Goal: Information Seeking & Learning: Learn about a topic

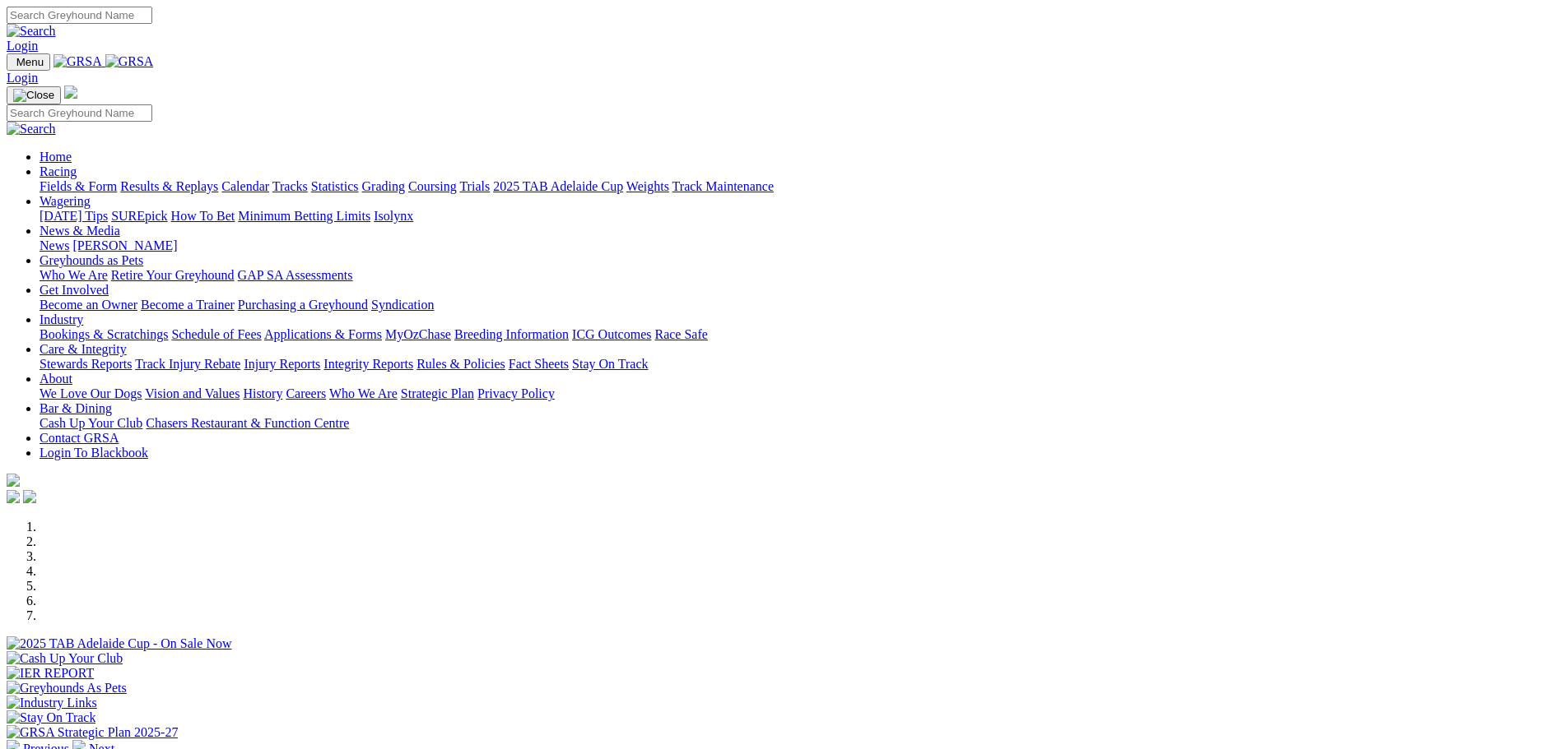
scroll to position [494, 0]
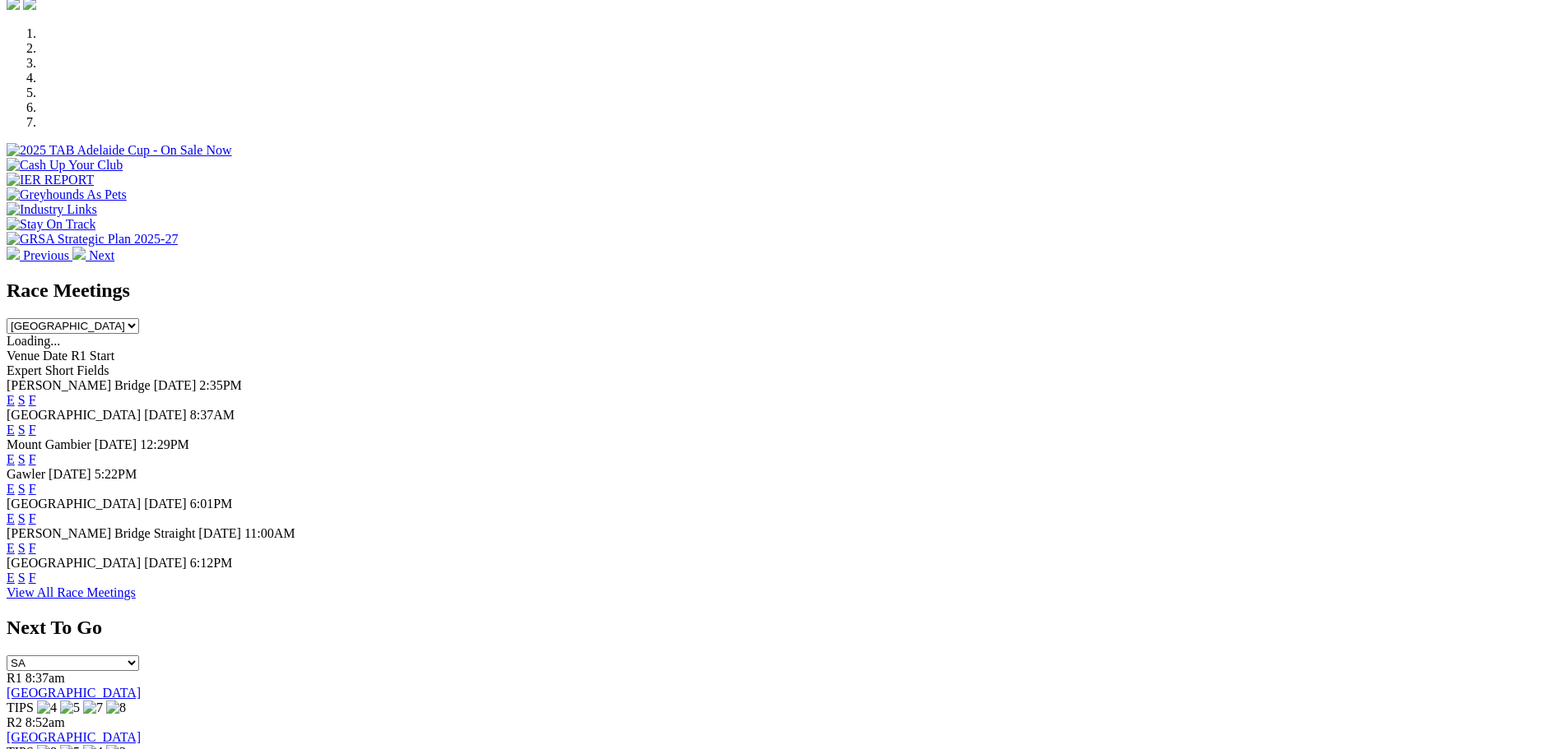
click at [15, 423] on link "E" at bounding box center [10, 429] width 8 height 14
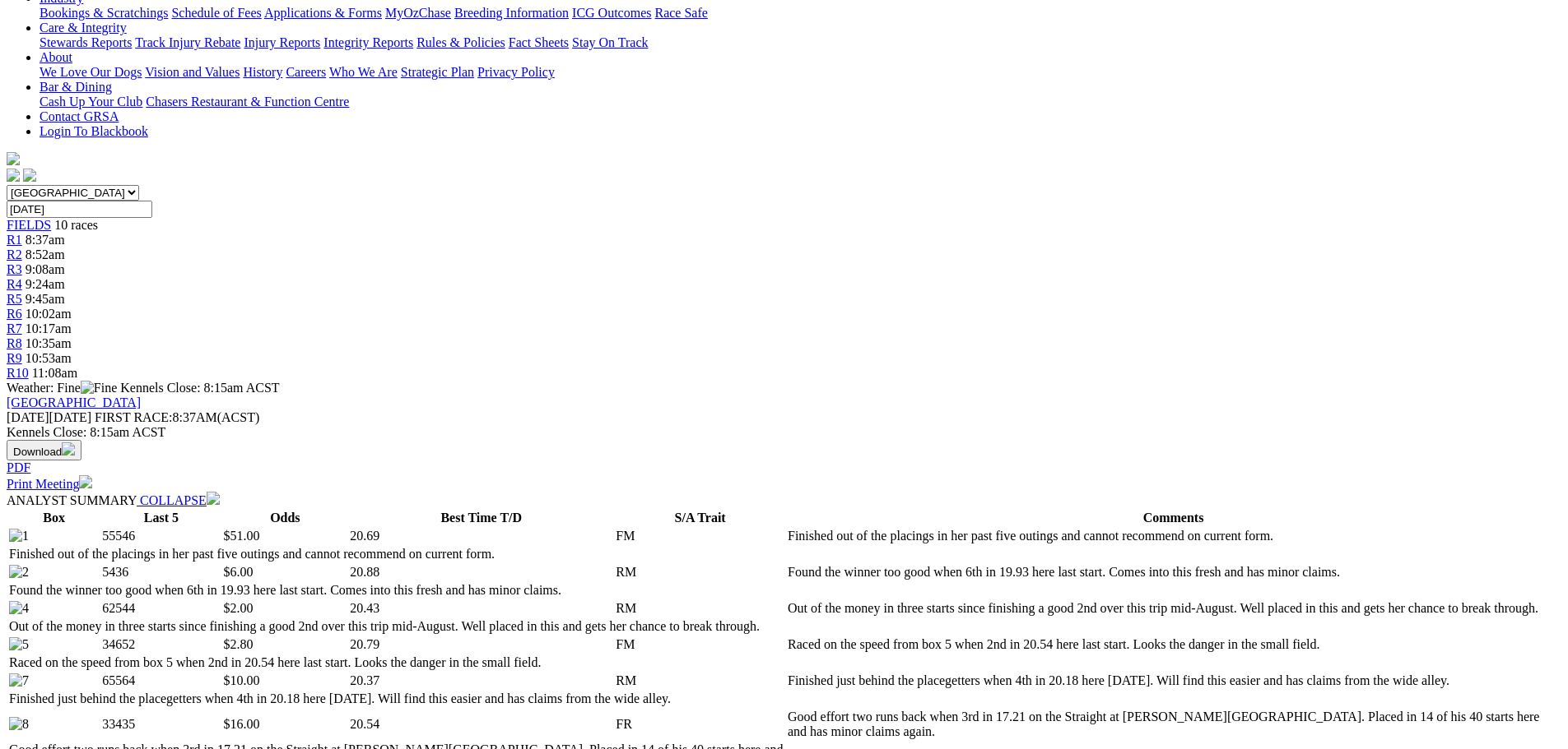
scroll to position [411, 0]
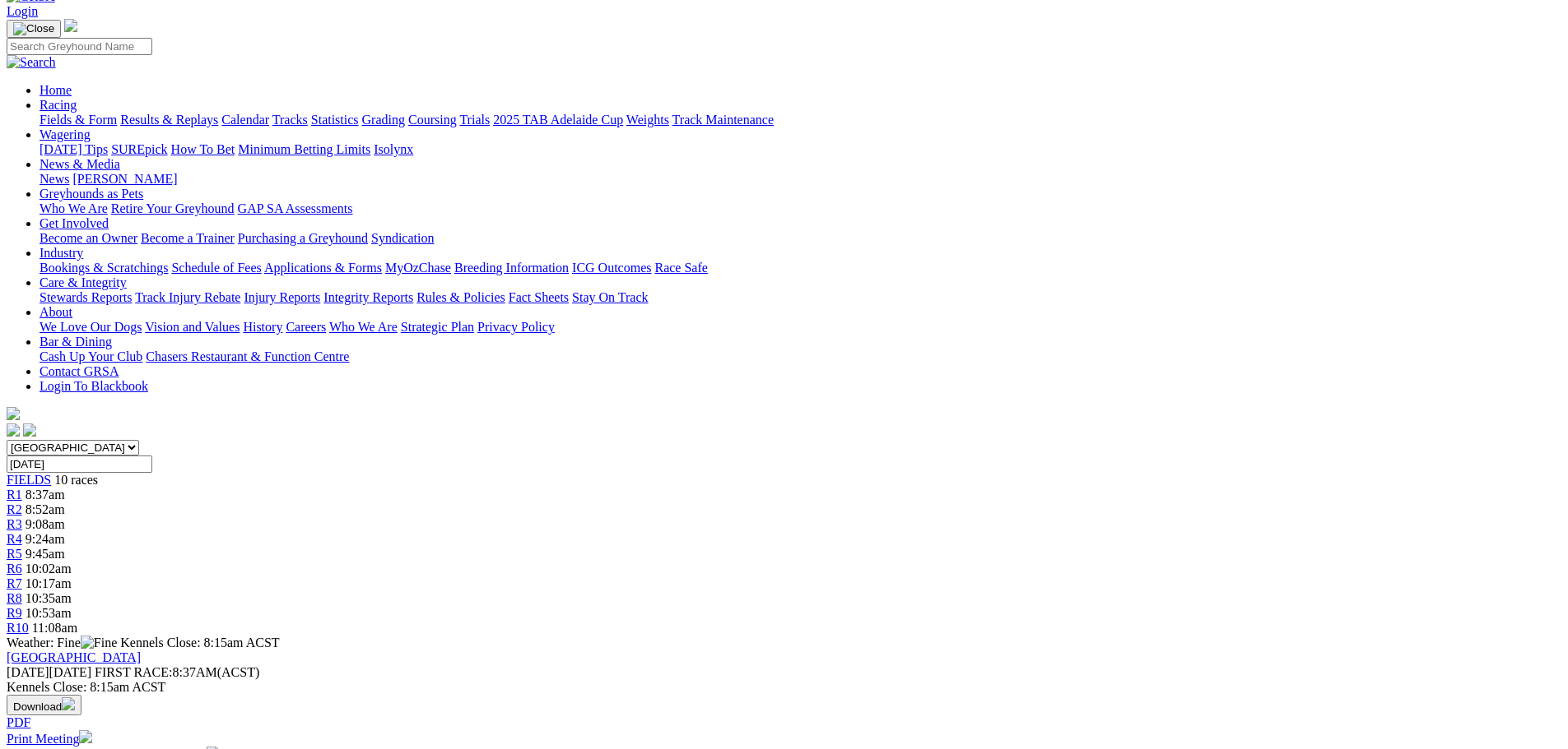
scroll to position [82, 0]
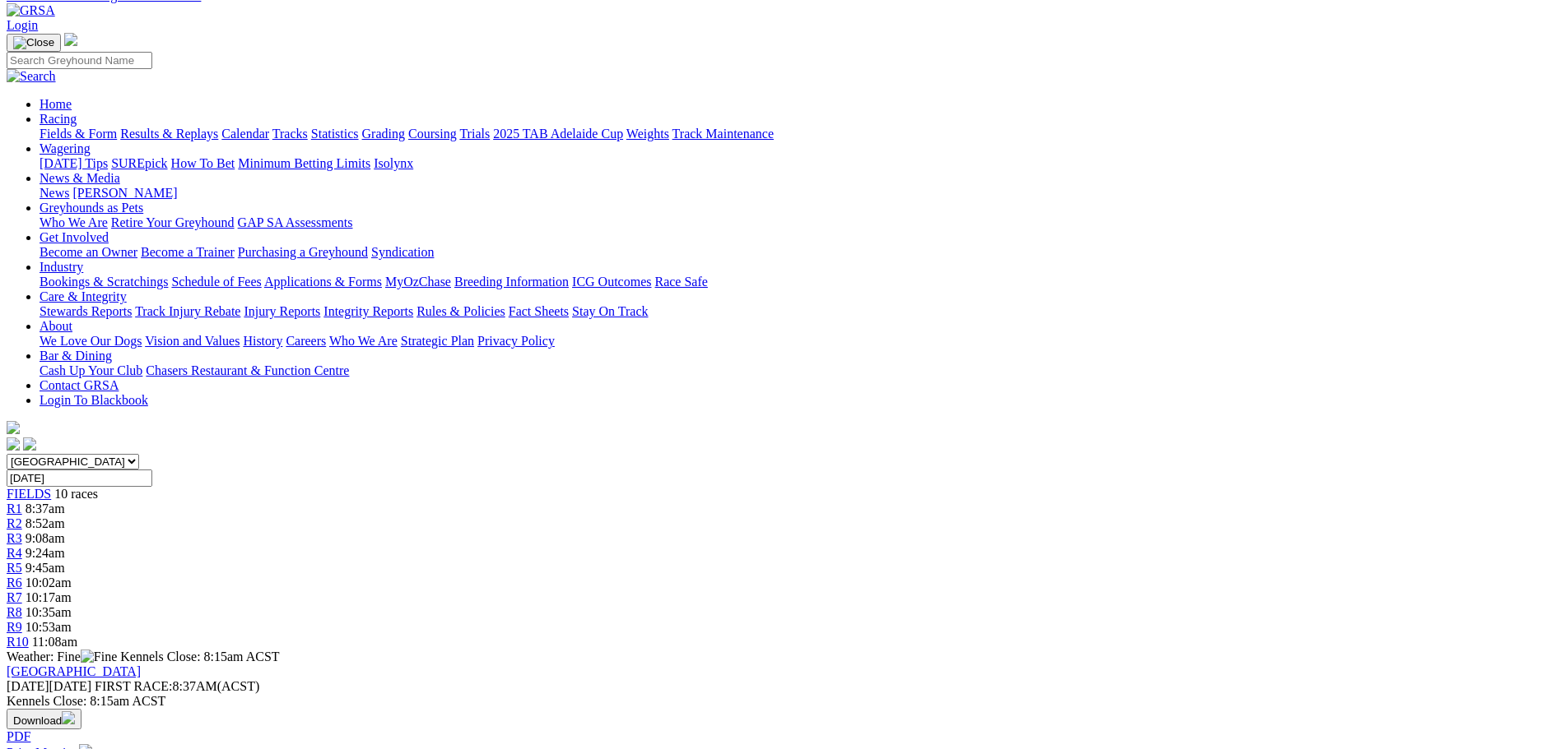
click at [515, 517] on div "R2 8:52am" at bounding box center [783, 524] width 1554 height 15
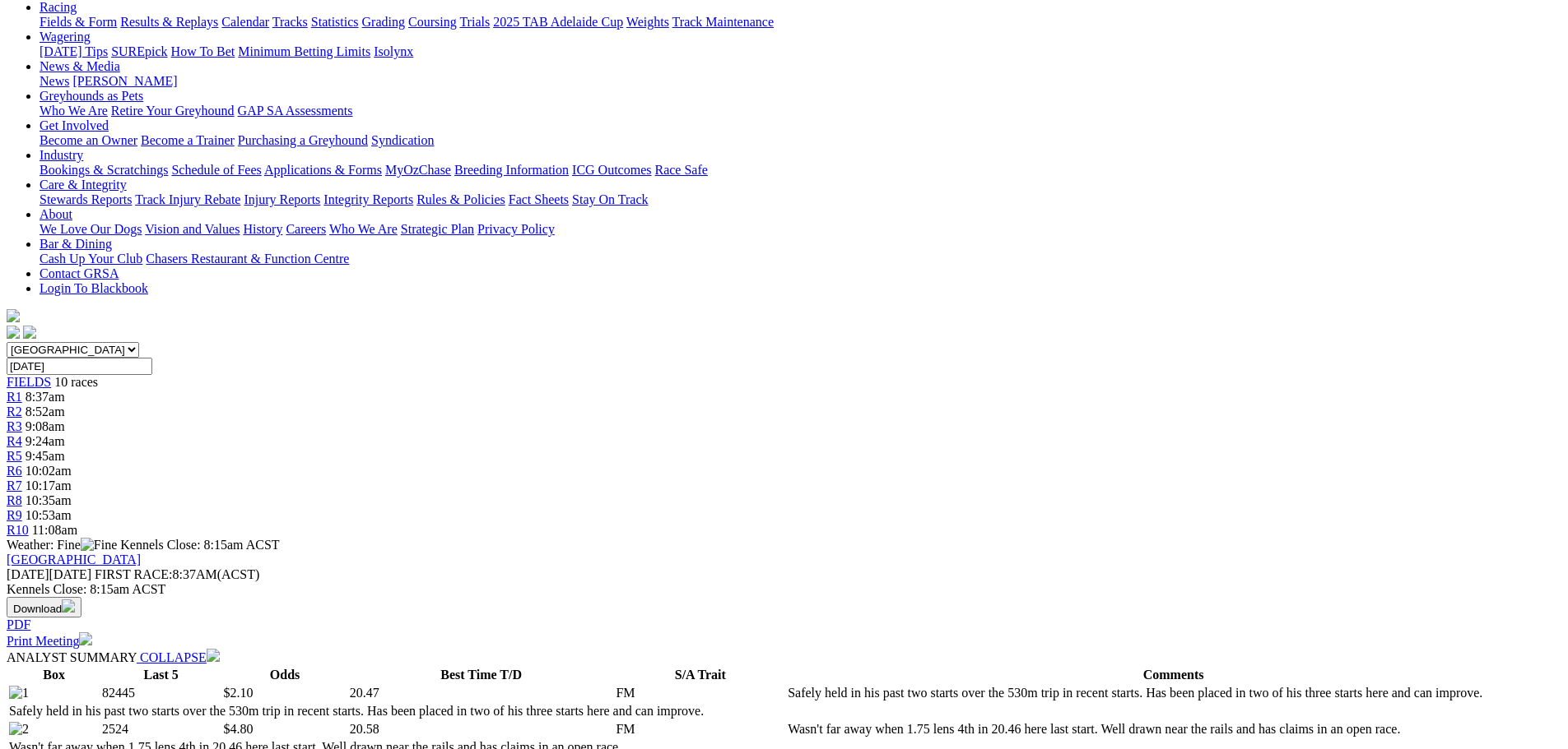
scroll to position [247, 0]
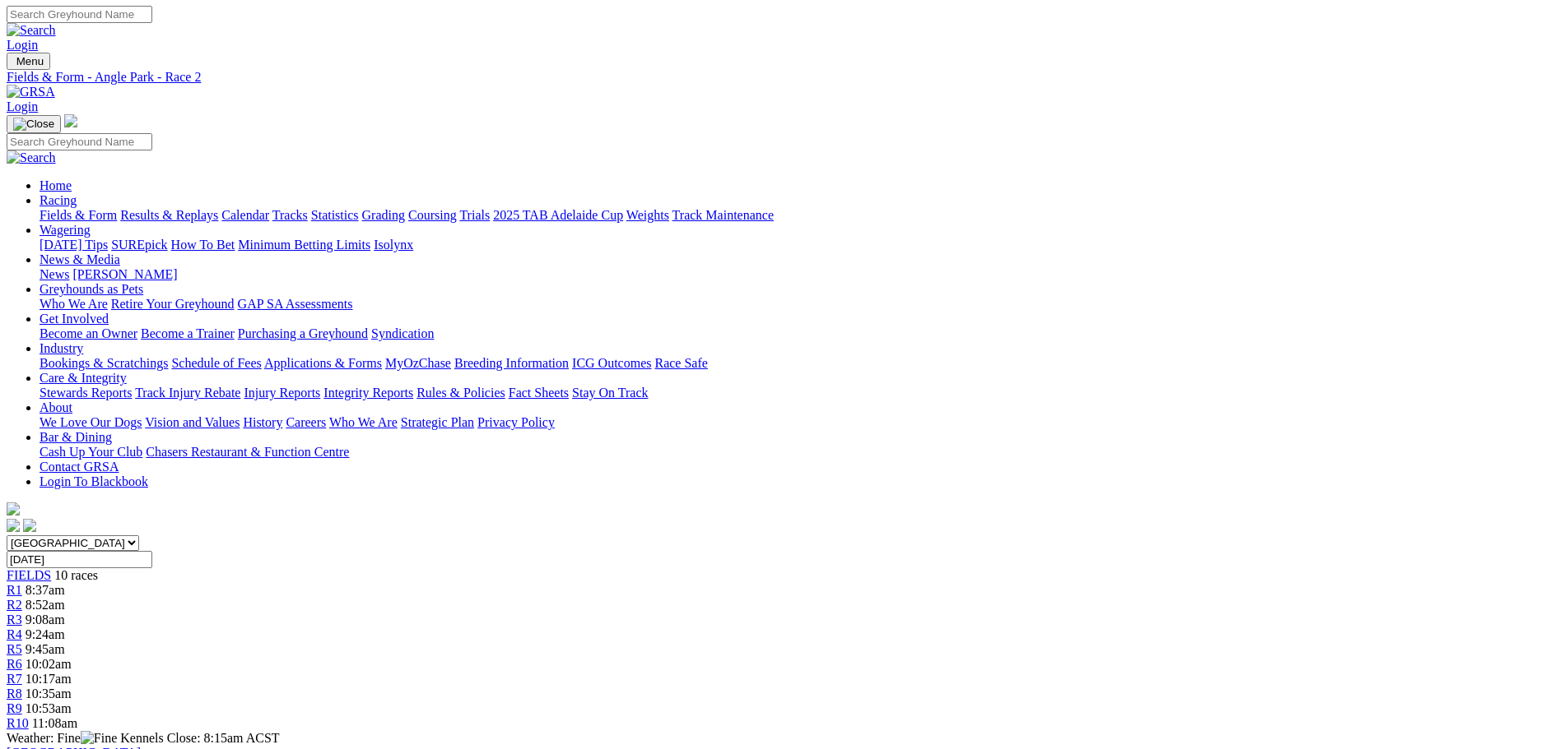
scroll to position [0, 0]
click at [22, 584] on link "R1" at bounding box center [14, 590] width 15 height 14
click at [514, 599] on div "R2 8:52am" at bounding box center [783, 606] width 1554 height 15
click at [22, 584] on link "R1" at bounding box center [14, 590] width 15 height 14
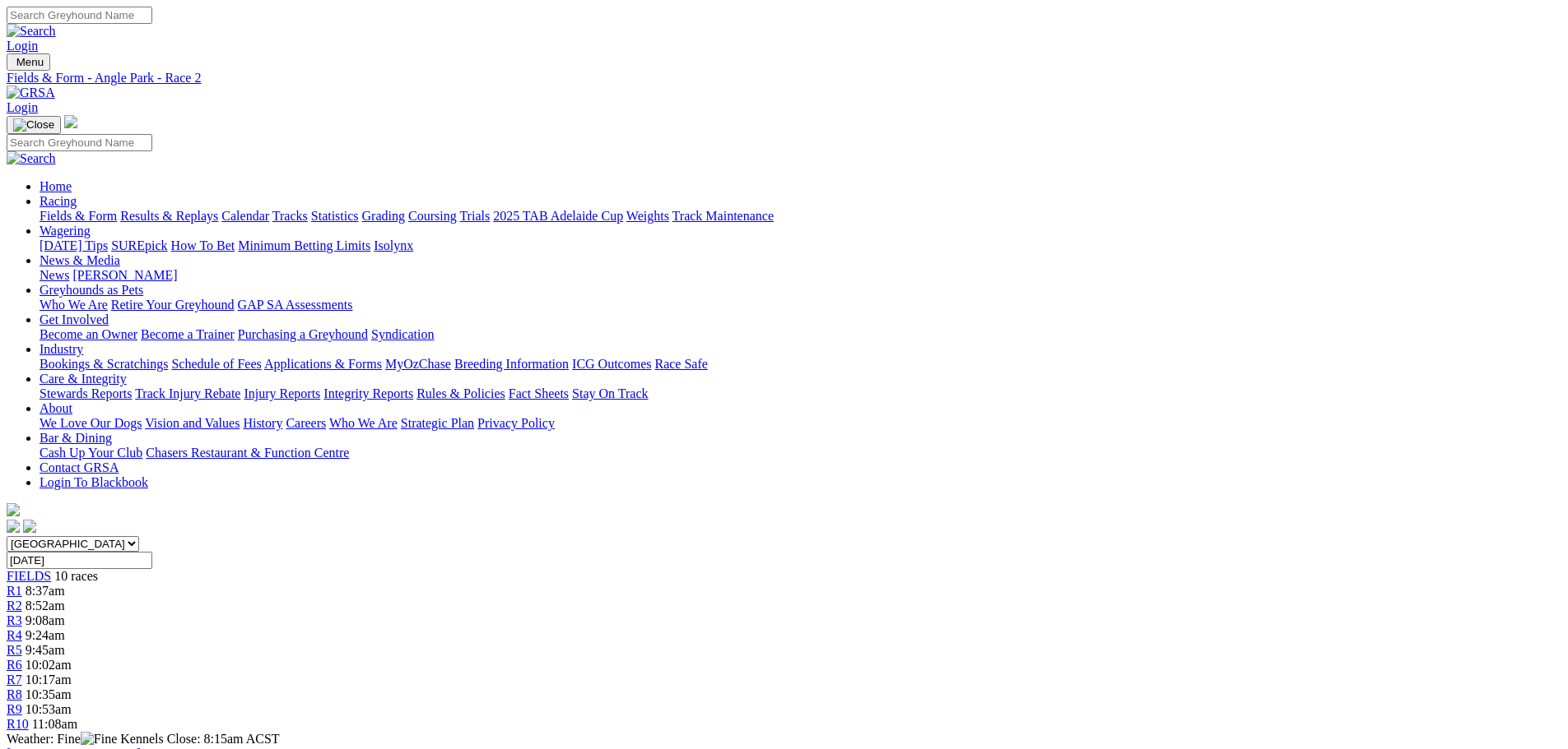
click at [22, 584] on link "R1" at bounding box center [14, 590] width 15 height 14
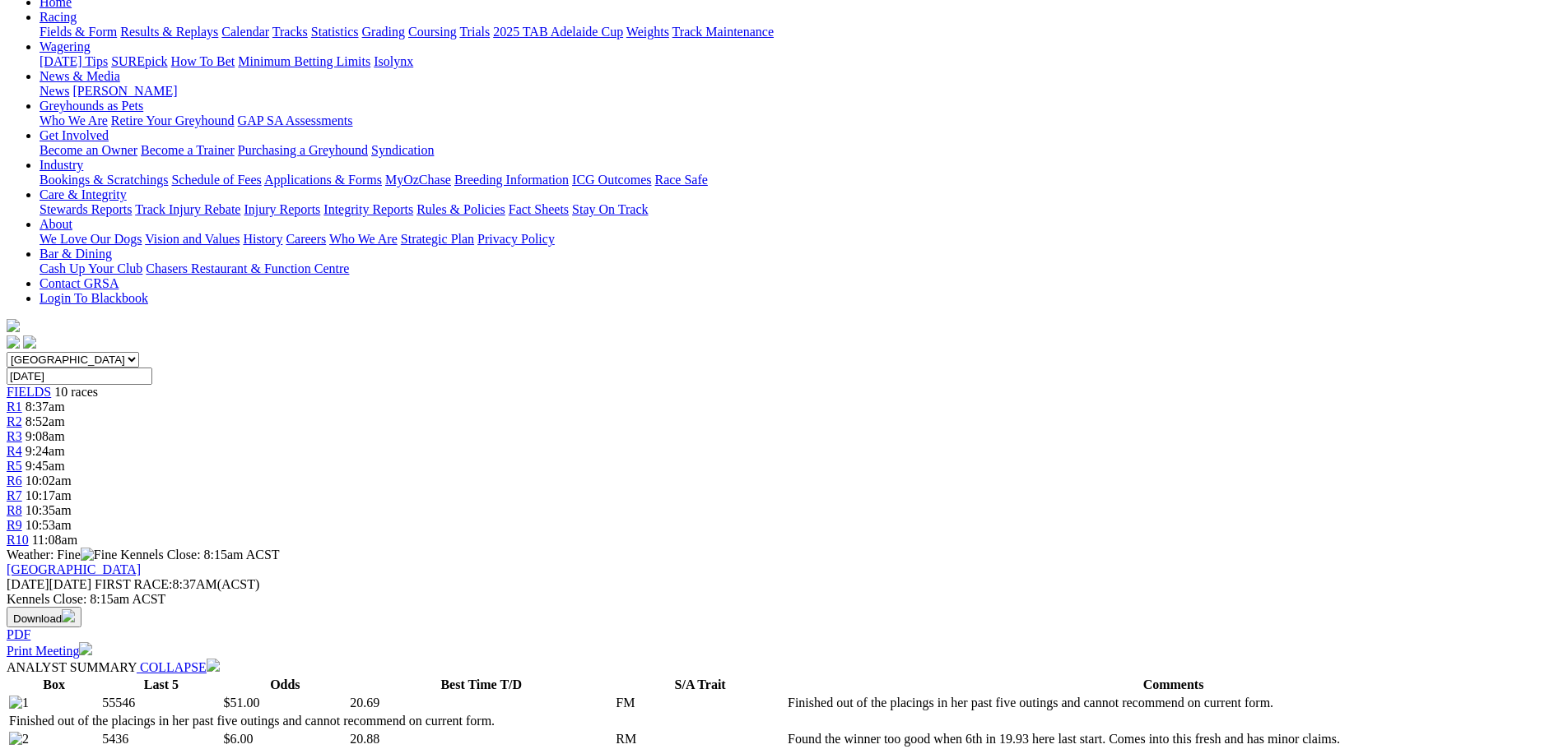
scroll to position [165, 0]
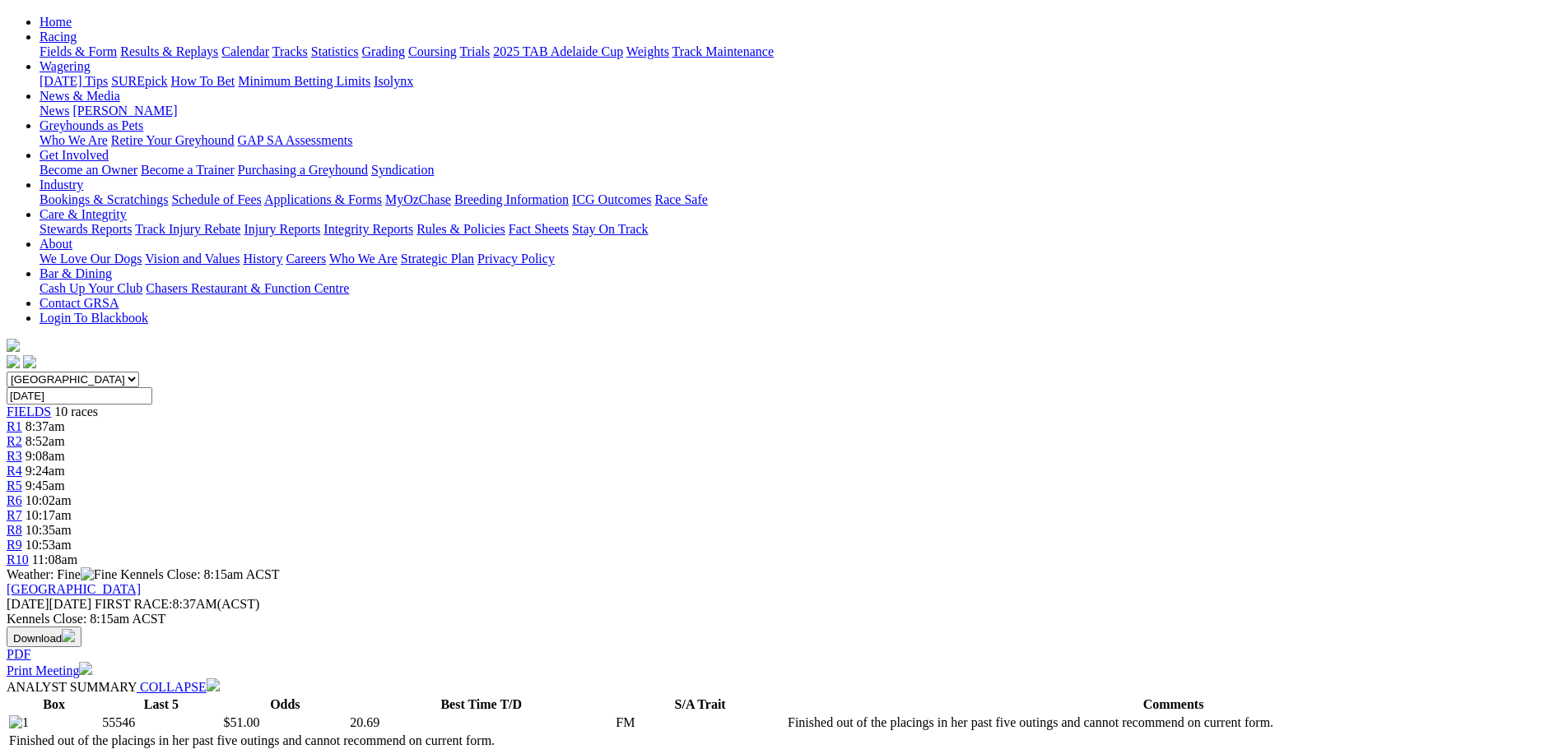
click at [22, 435] on span "R2" at bounding box center [14, 441] width 15 height 14
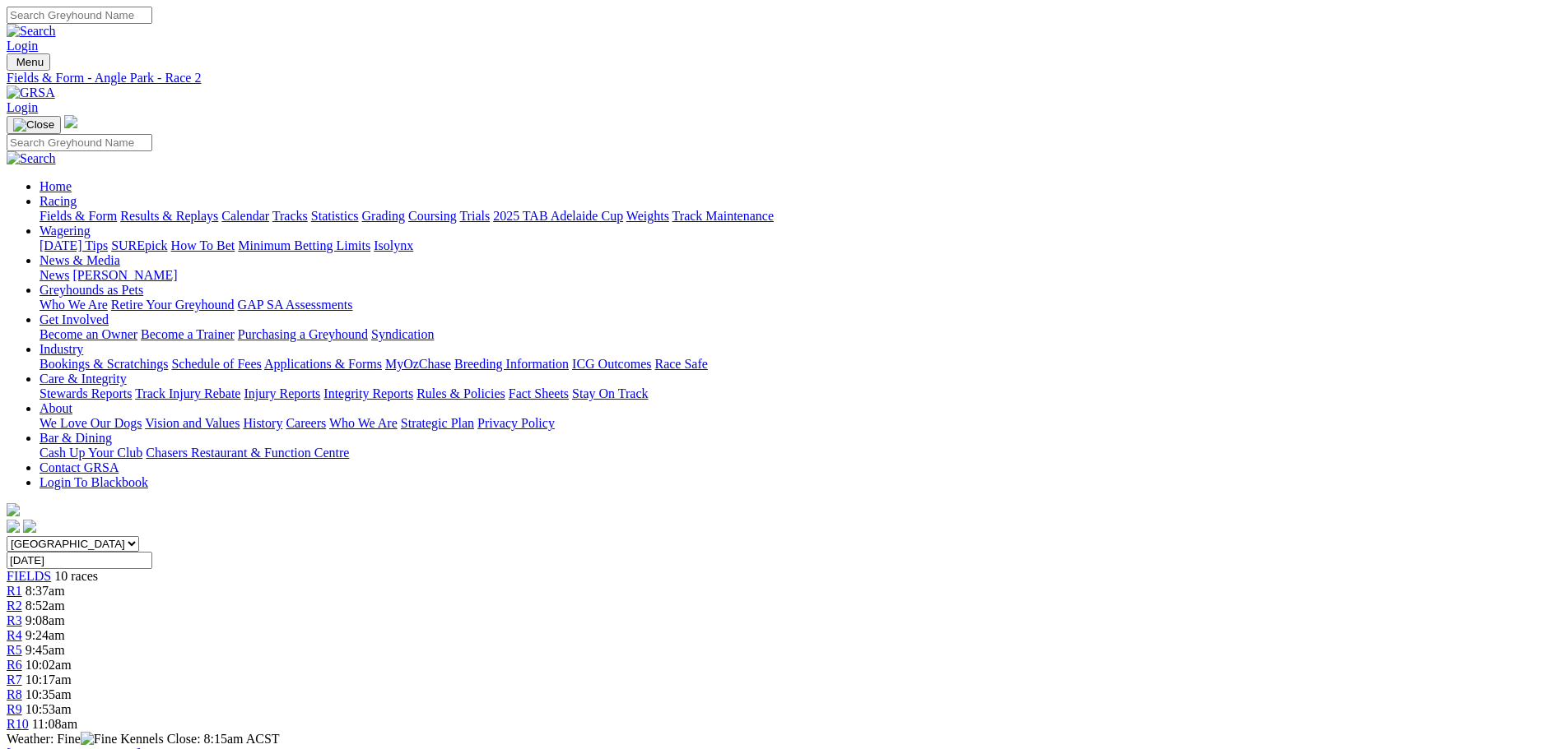
click at [611, 613] on div "R3 9:08am" at bounding box center [783, 621] width 1554 height 15
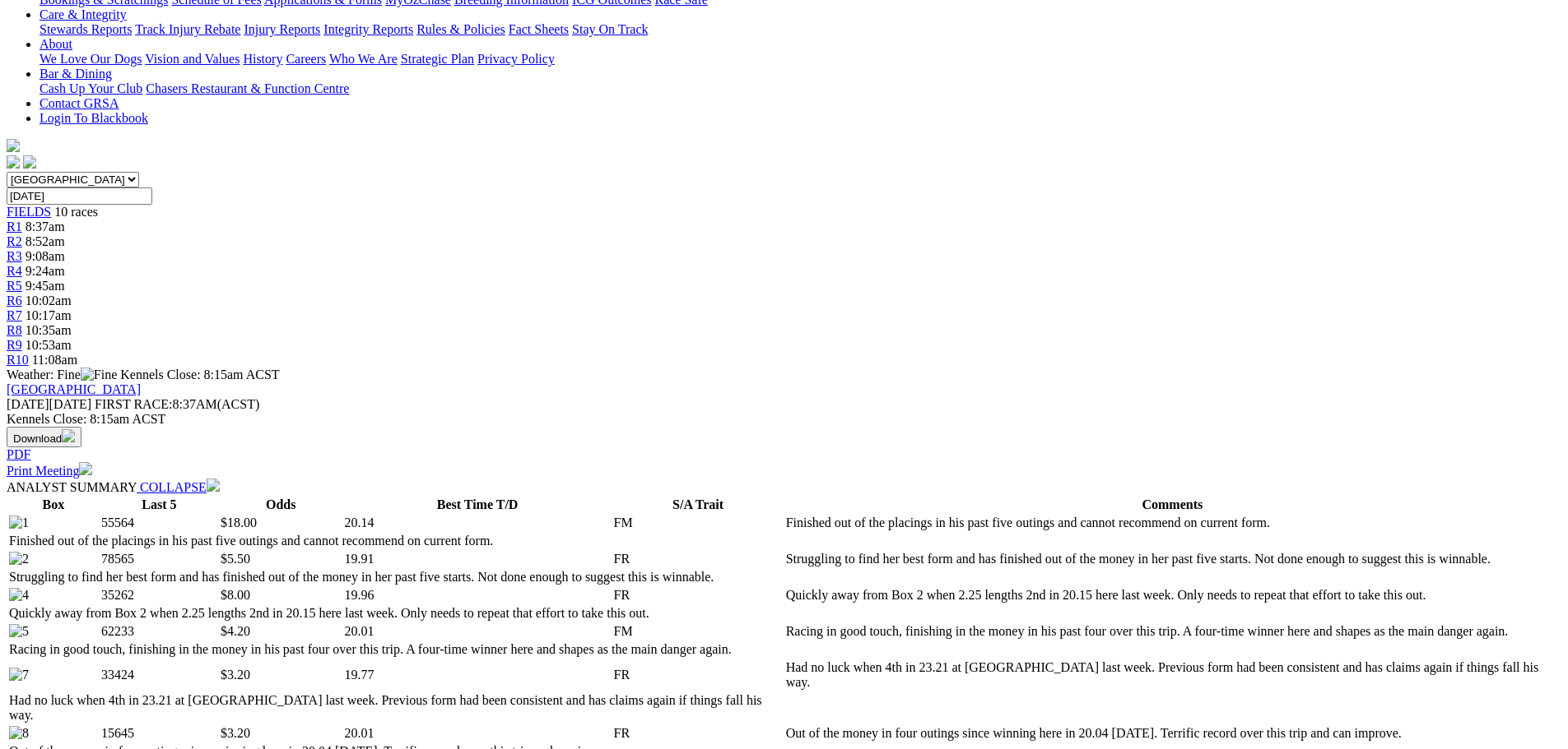
scroll to position [247, 0]
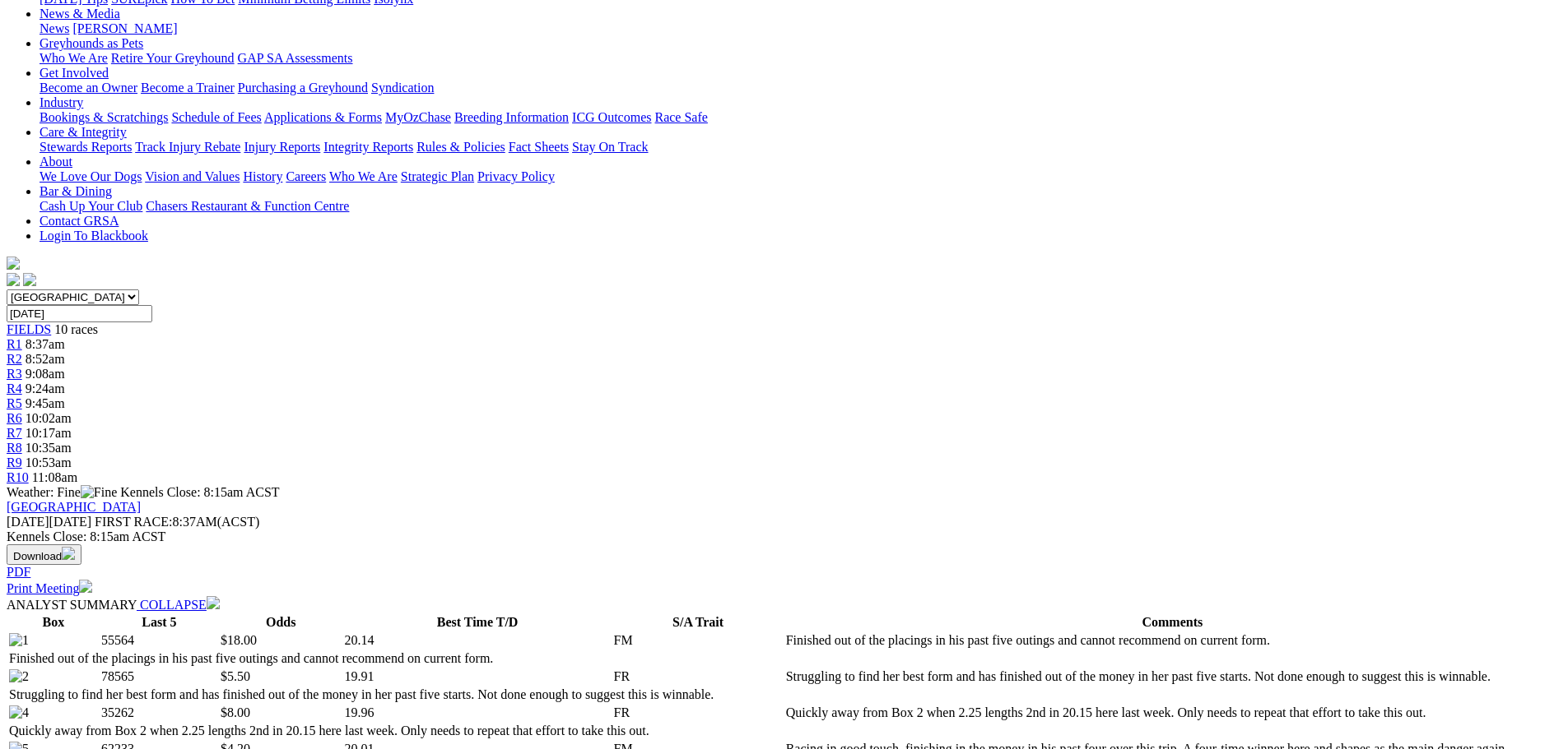
click at [65, 382] on span "9:24am" at bounding box center [45, 388] width 39 height 14
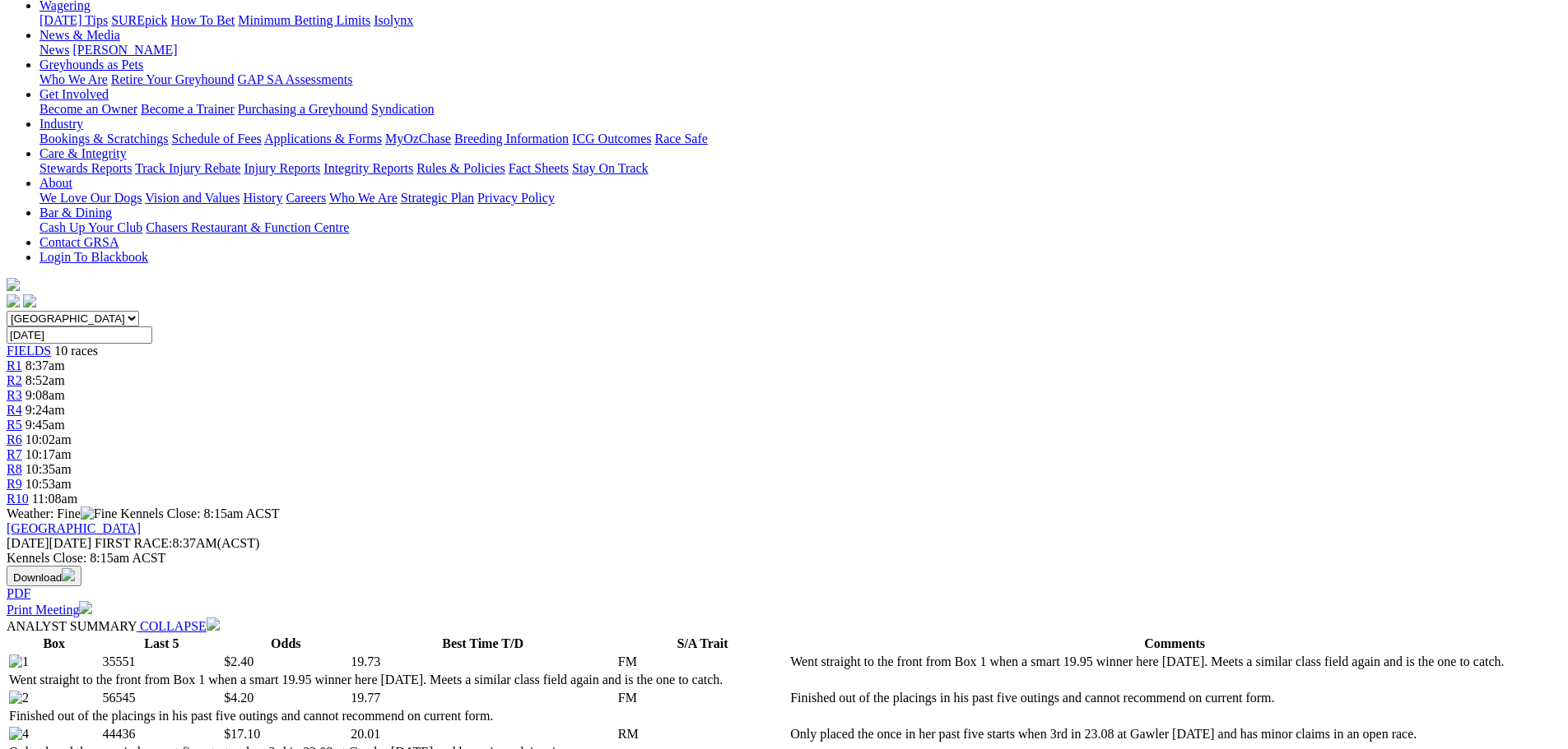
scroll to position [165, 0]
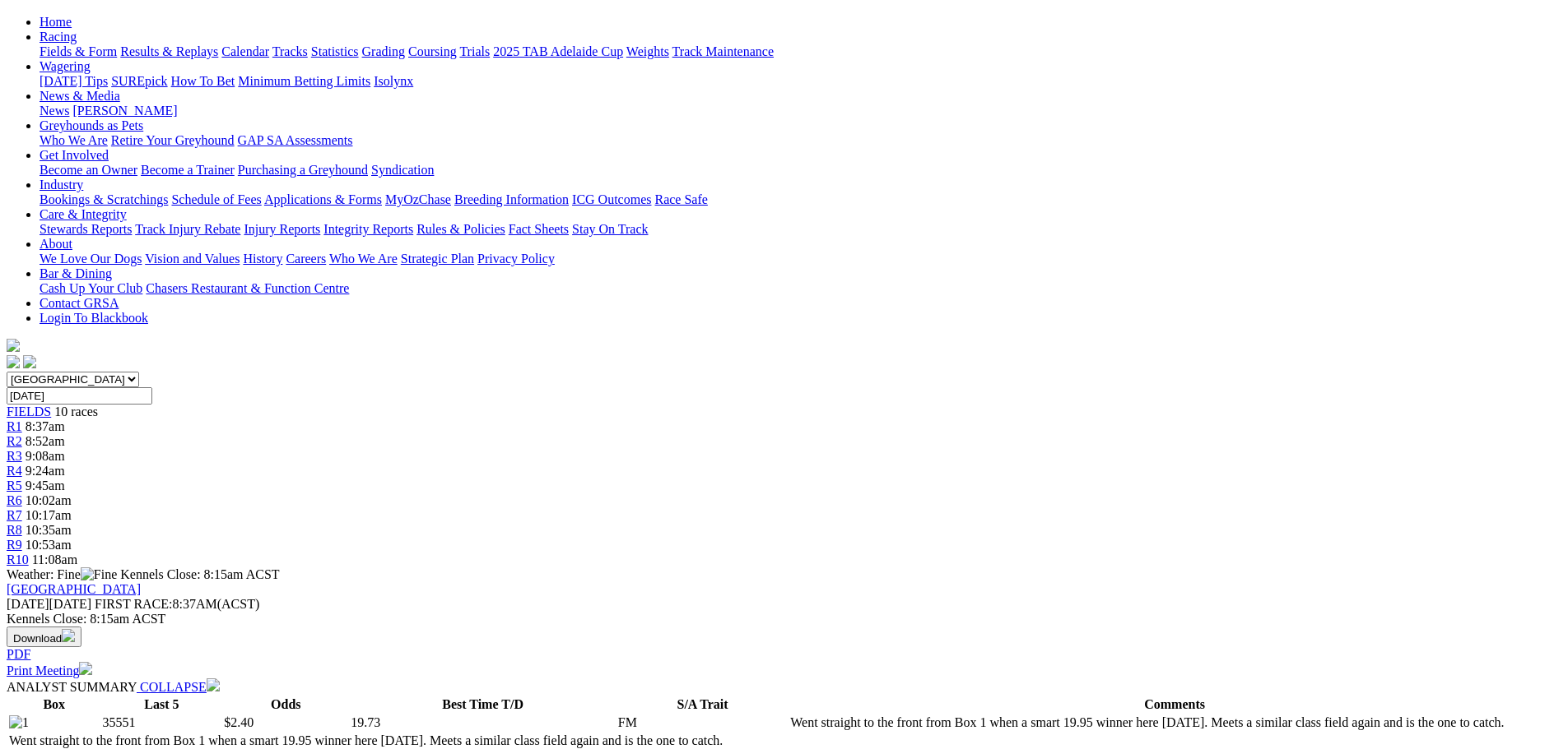
click at [790, 478] on div "R5 9:45am" at bounding box center [783, 486] width 1554 height 15
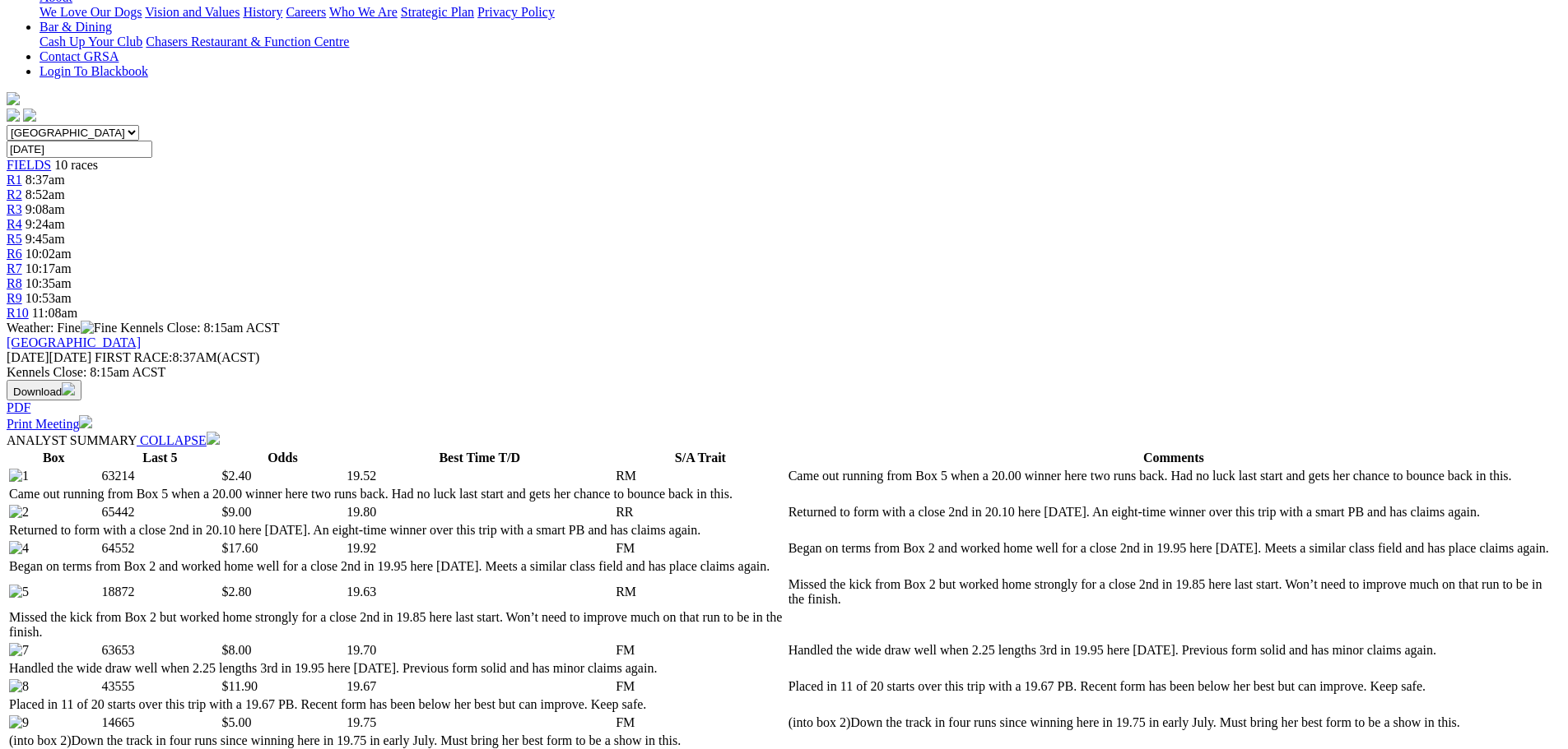
scroll to position [82, 0]
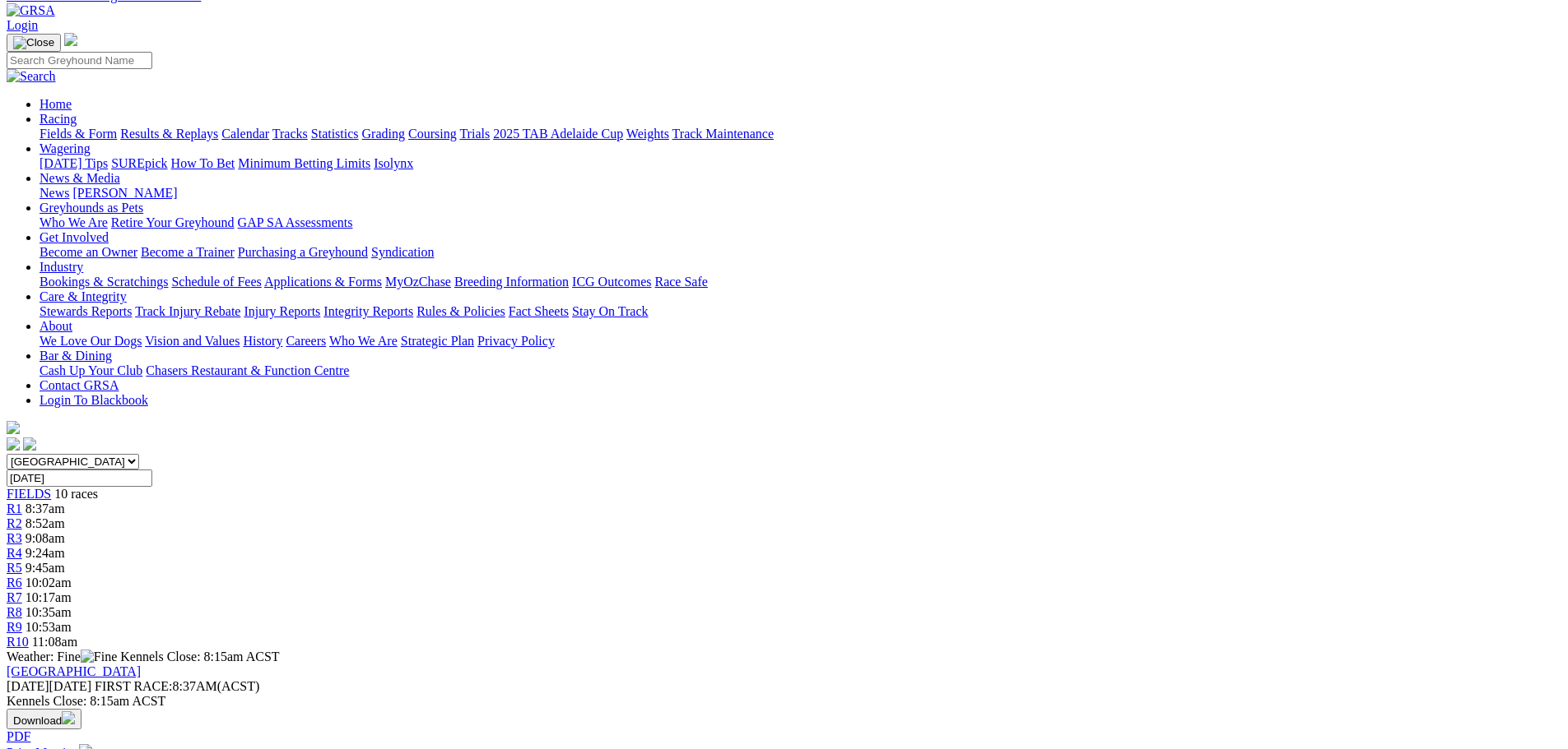
click at [22, 576] on span "R6" at bounding box center [14, 582] width 15 height 14
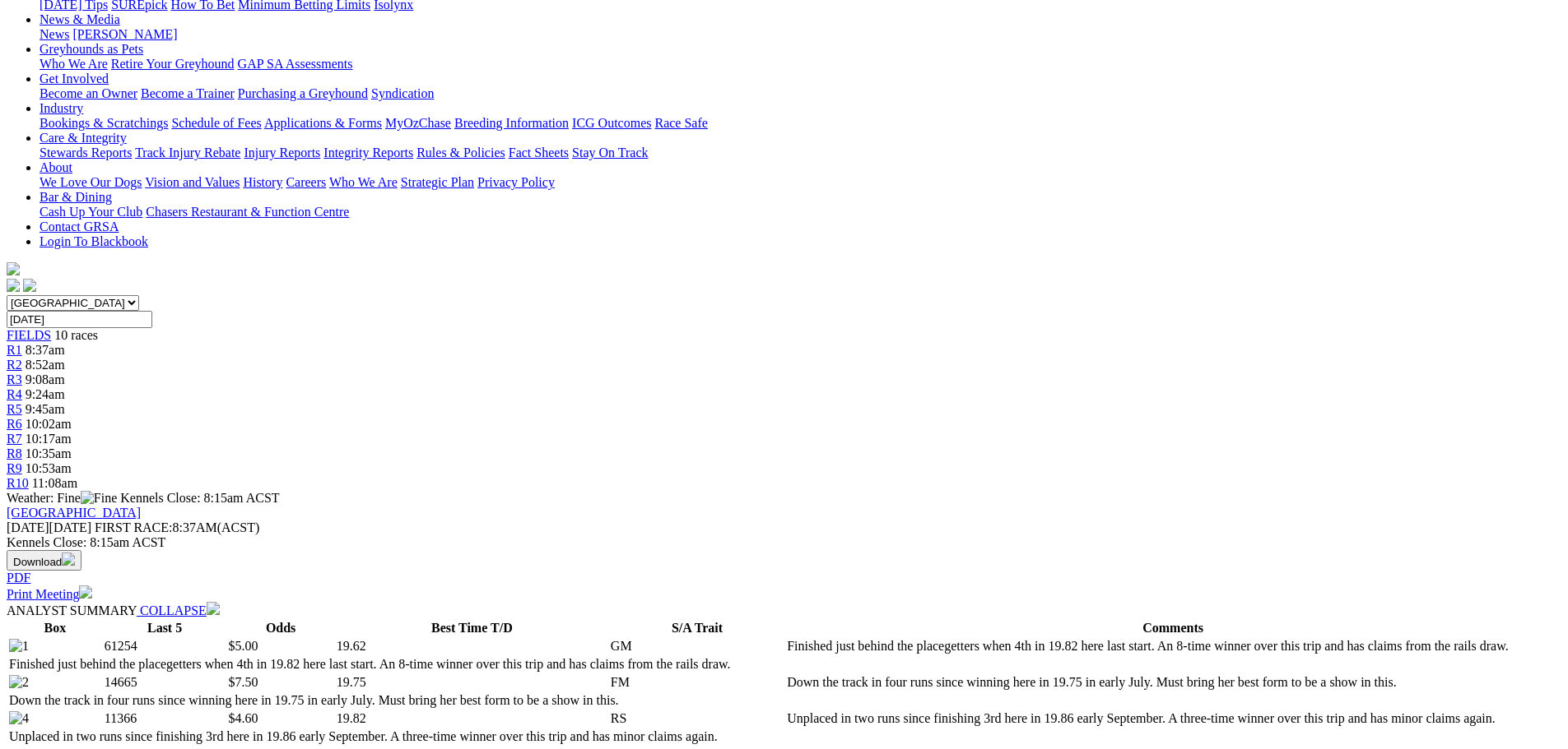
scroll to position [82, 0]
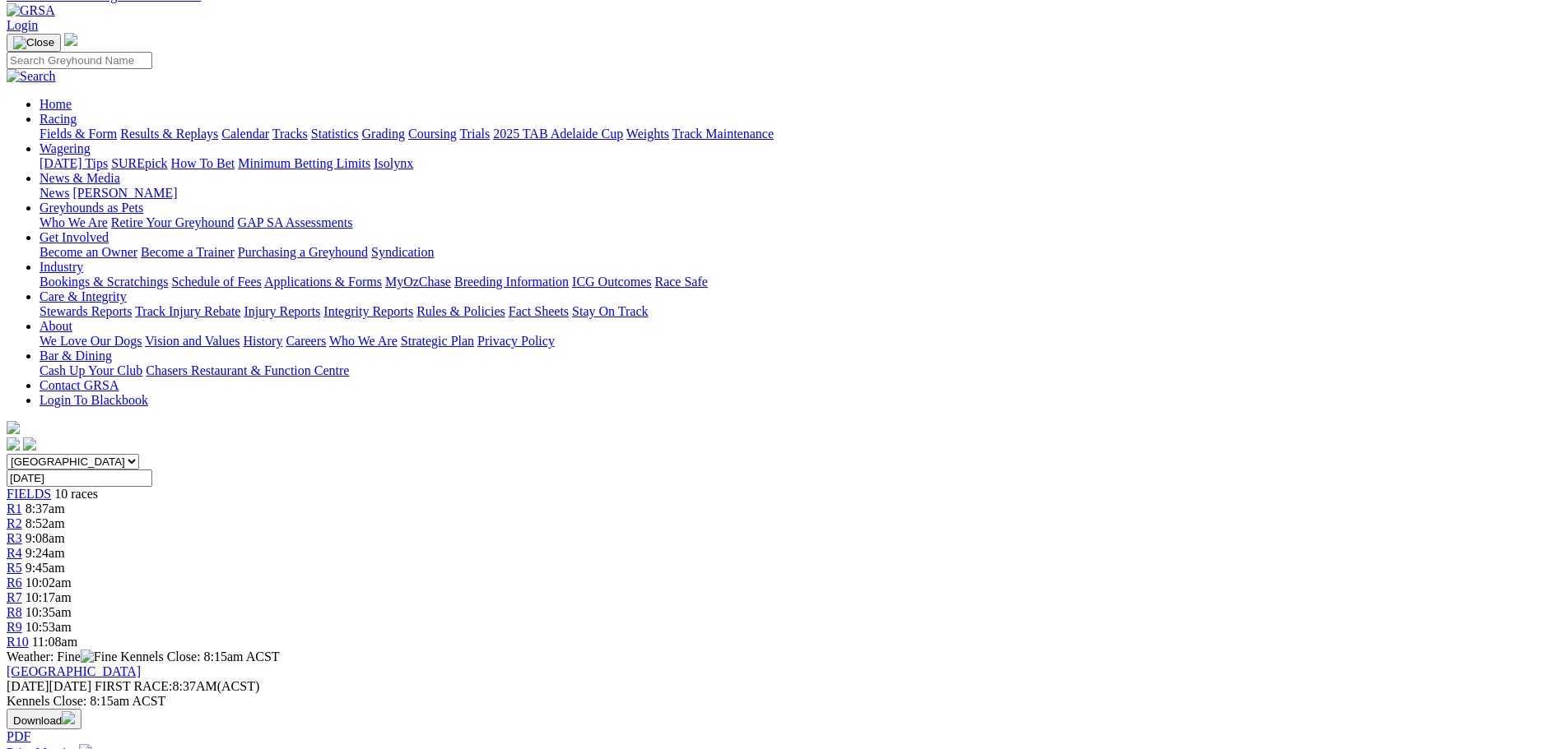
click at [22, 590] on link "R7" at bounding box center [14, 597] width 15 height 14
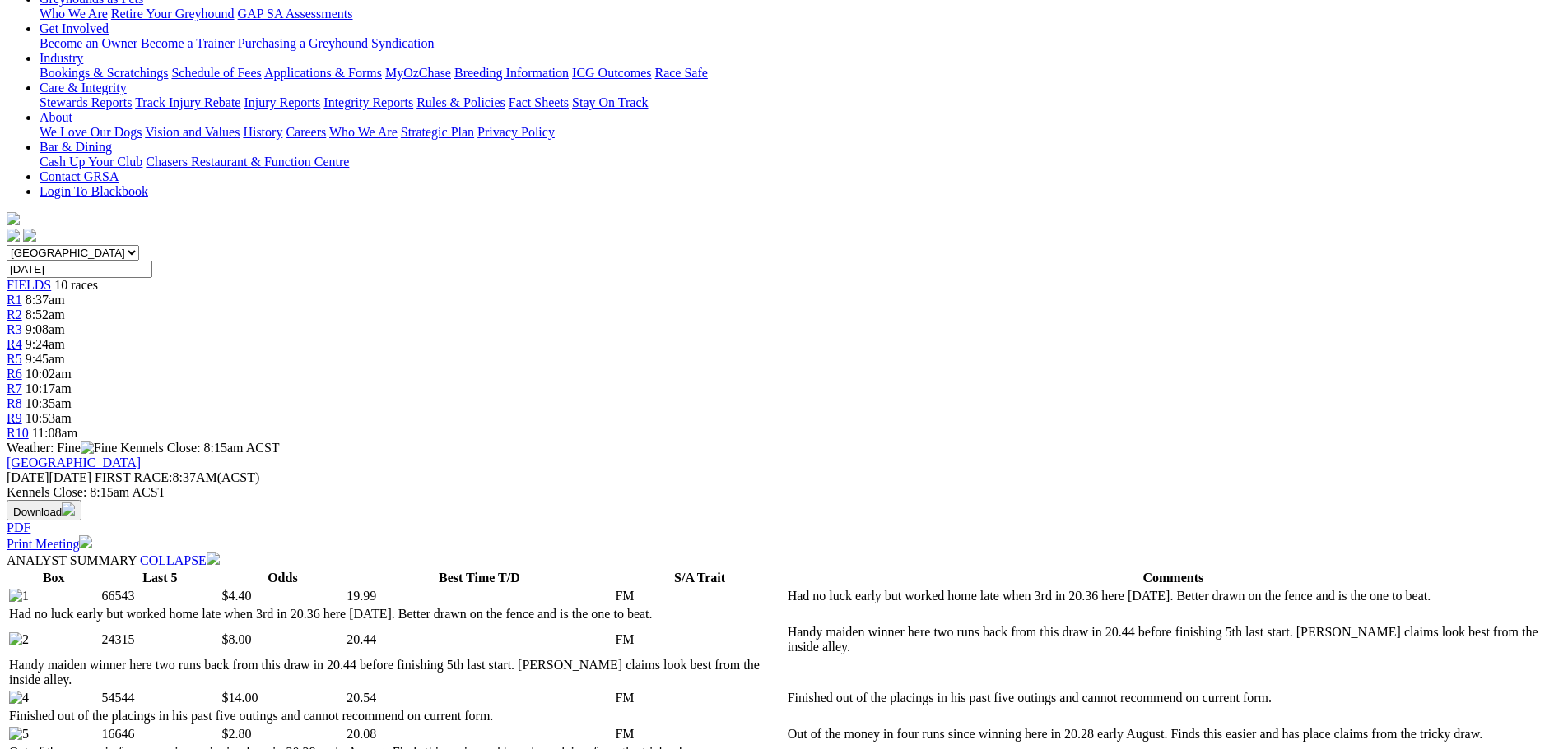
scroll to position [247, 0]
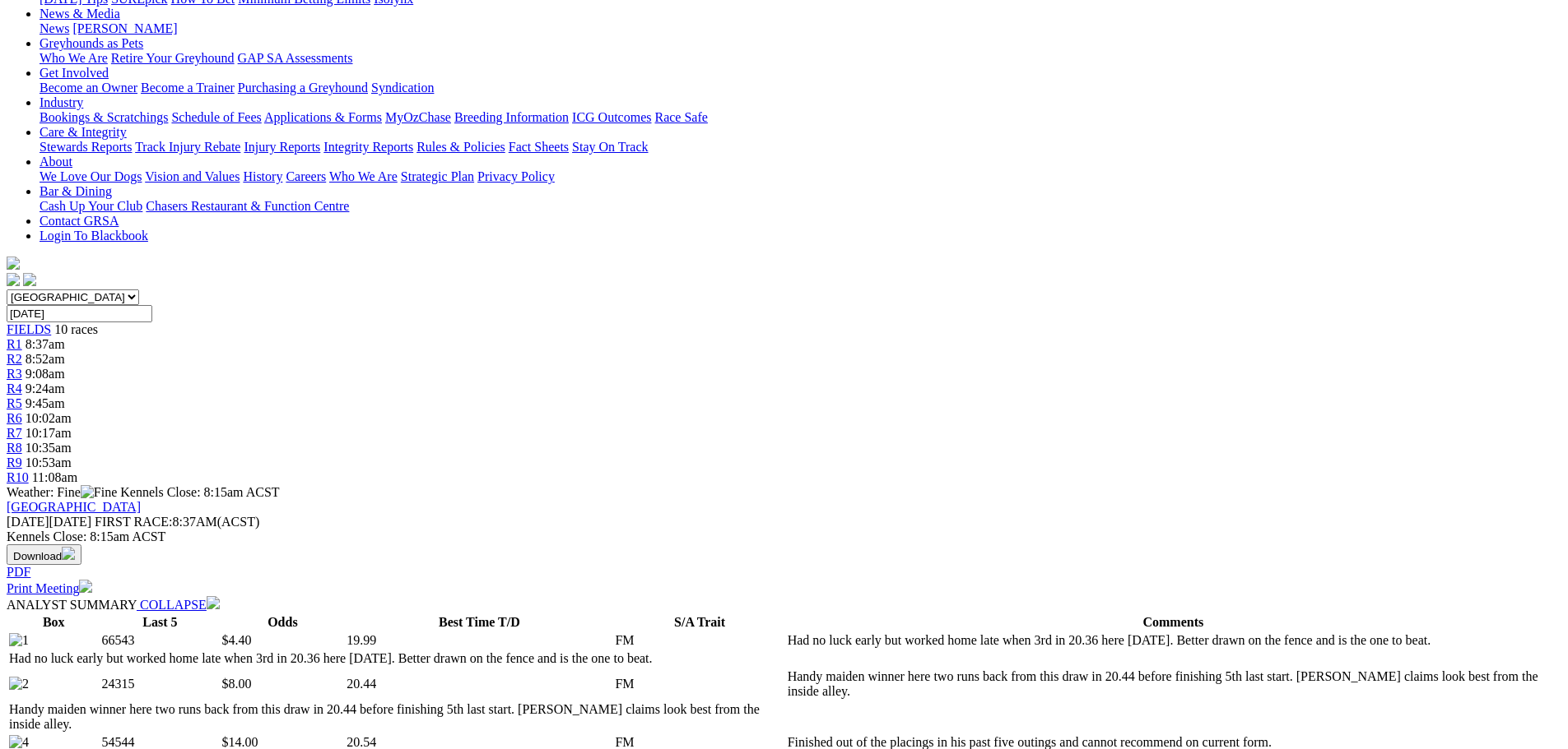
click at [72, 441] on span "10:35am" at bounding box center [48, 447] width 46 height 14
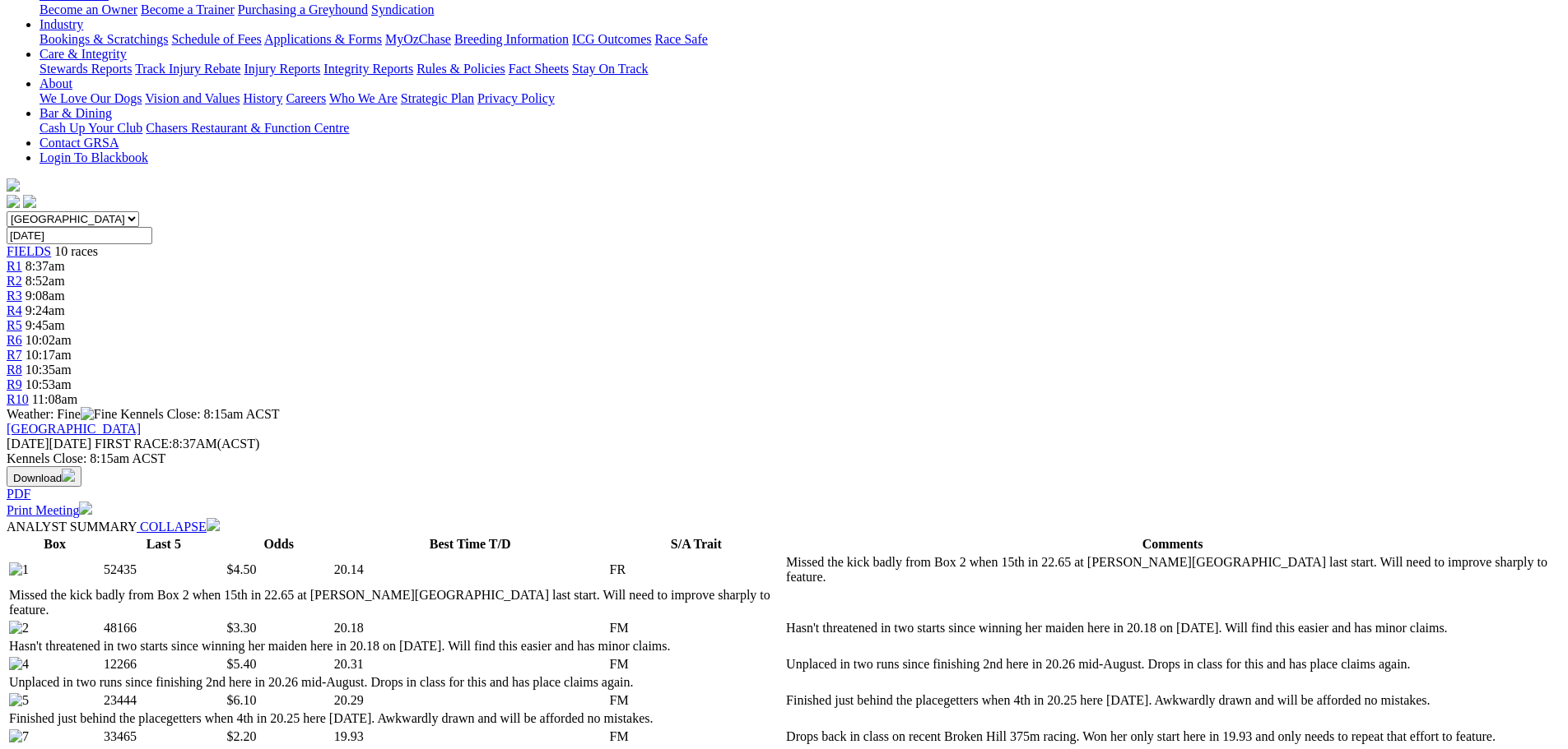
scroll to position [165, 0]
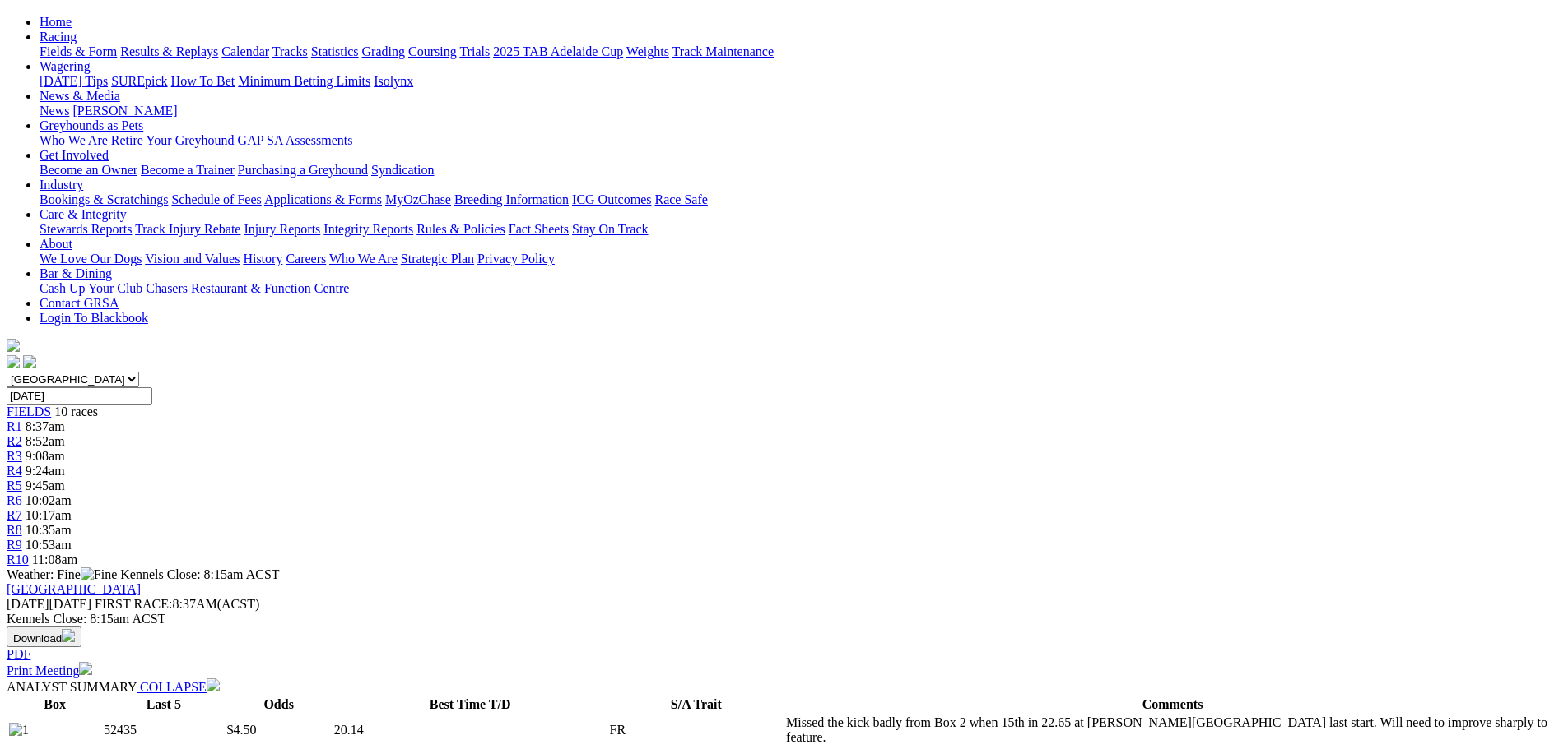
click at [72, 538] on span "10:53am" at bounding box center [48, 544] width 46 height 14
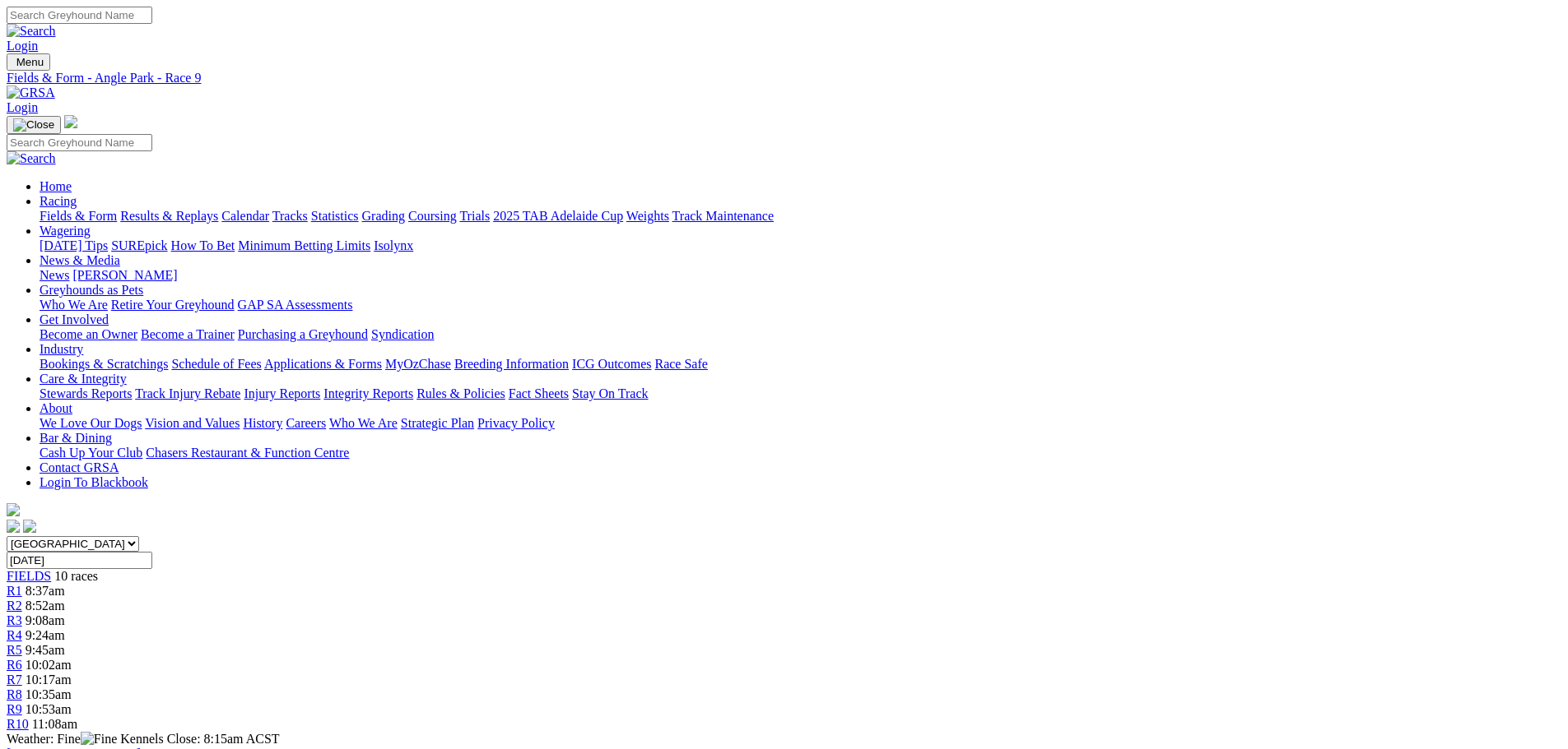
click at [1256, 717] on div "R10 11:08am" at bounding box center [783, 724] width 1554 height 15
